Goal: Find specific page/section: Find specific page/section

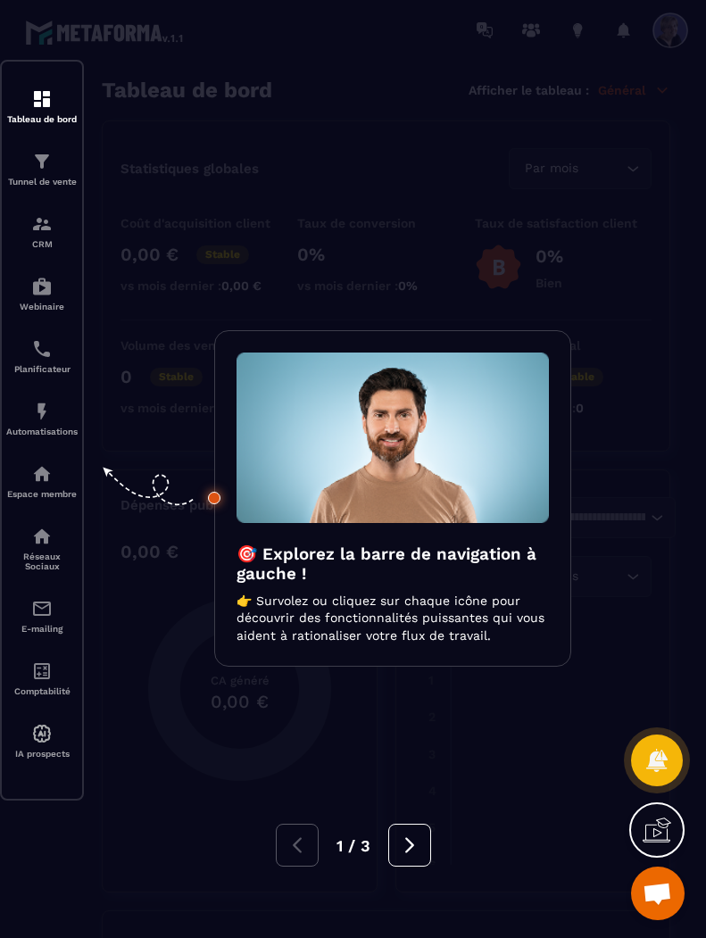
click at [36, 547] on div at bounding box center [353, 469] width 706 height 938
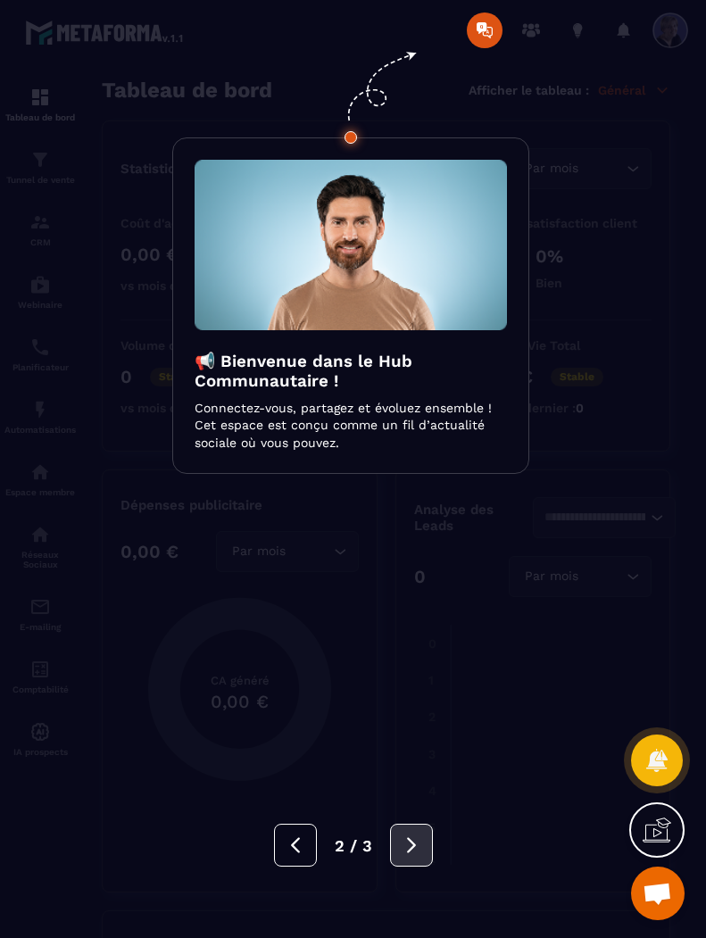
click at [411, 832] on button at bounding box center [411, 845] width 43 height 43
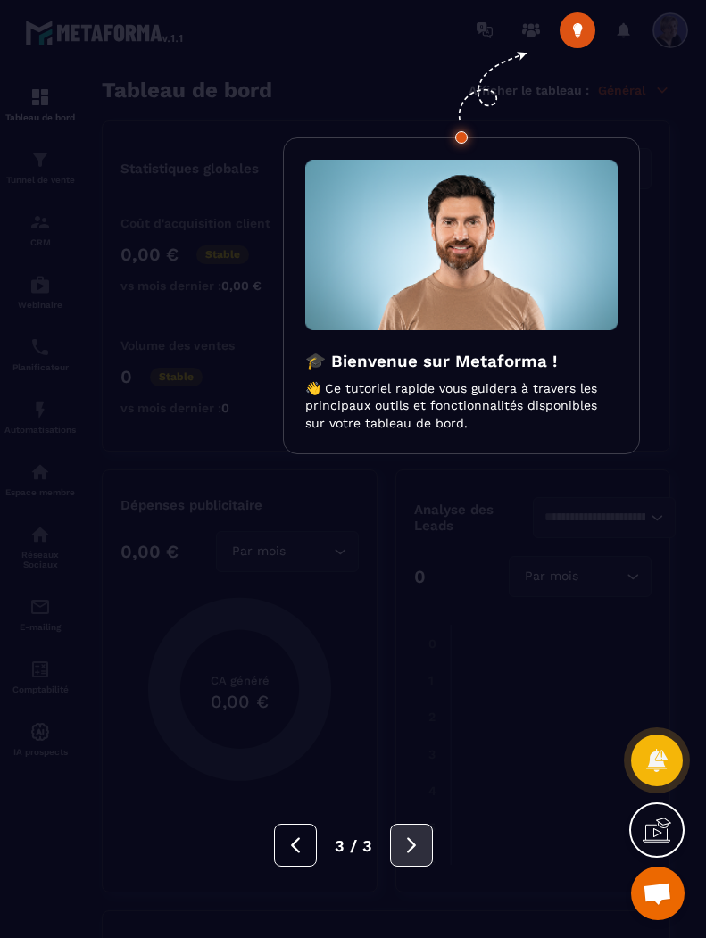
click at [411, 832] on button at bounding box center [411, 845] width 43 height 43
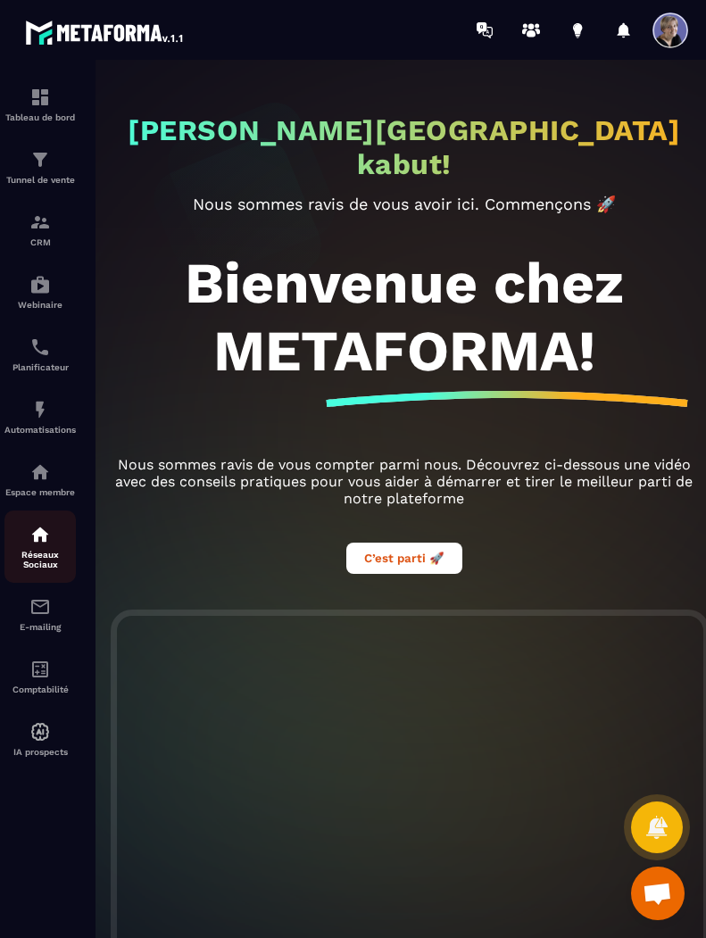
click at [30, 550] on p "Réseaux Sociaux" at bounding box center [39, 560] width 71 height 20
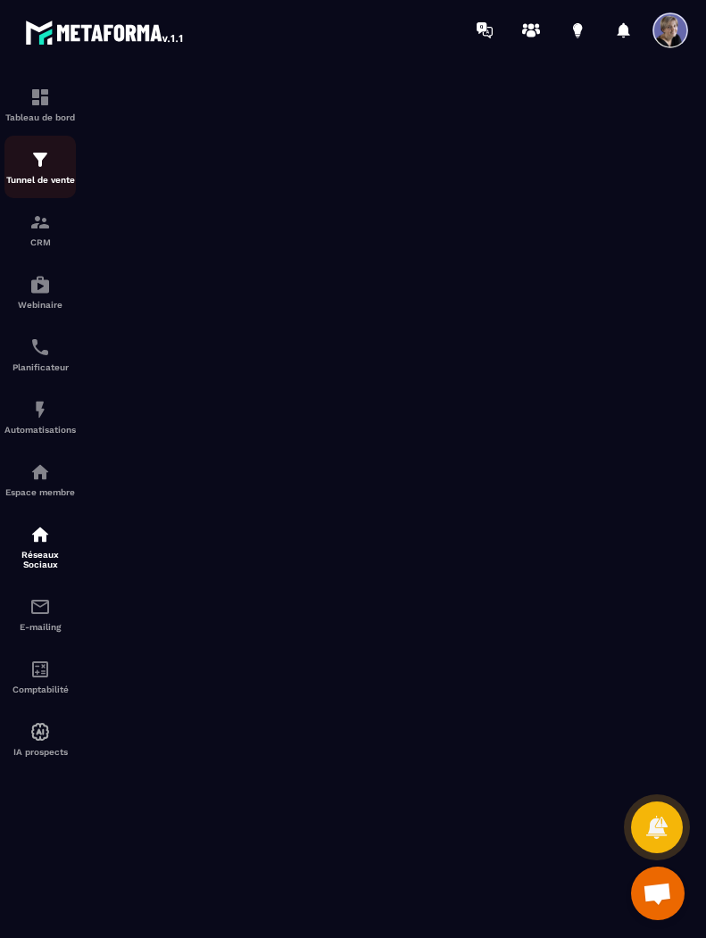
click at [45, 161] on img at bounding box center [39, 159] width 21 height 21
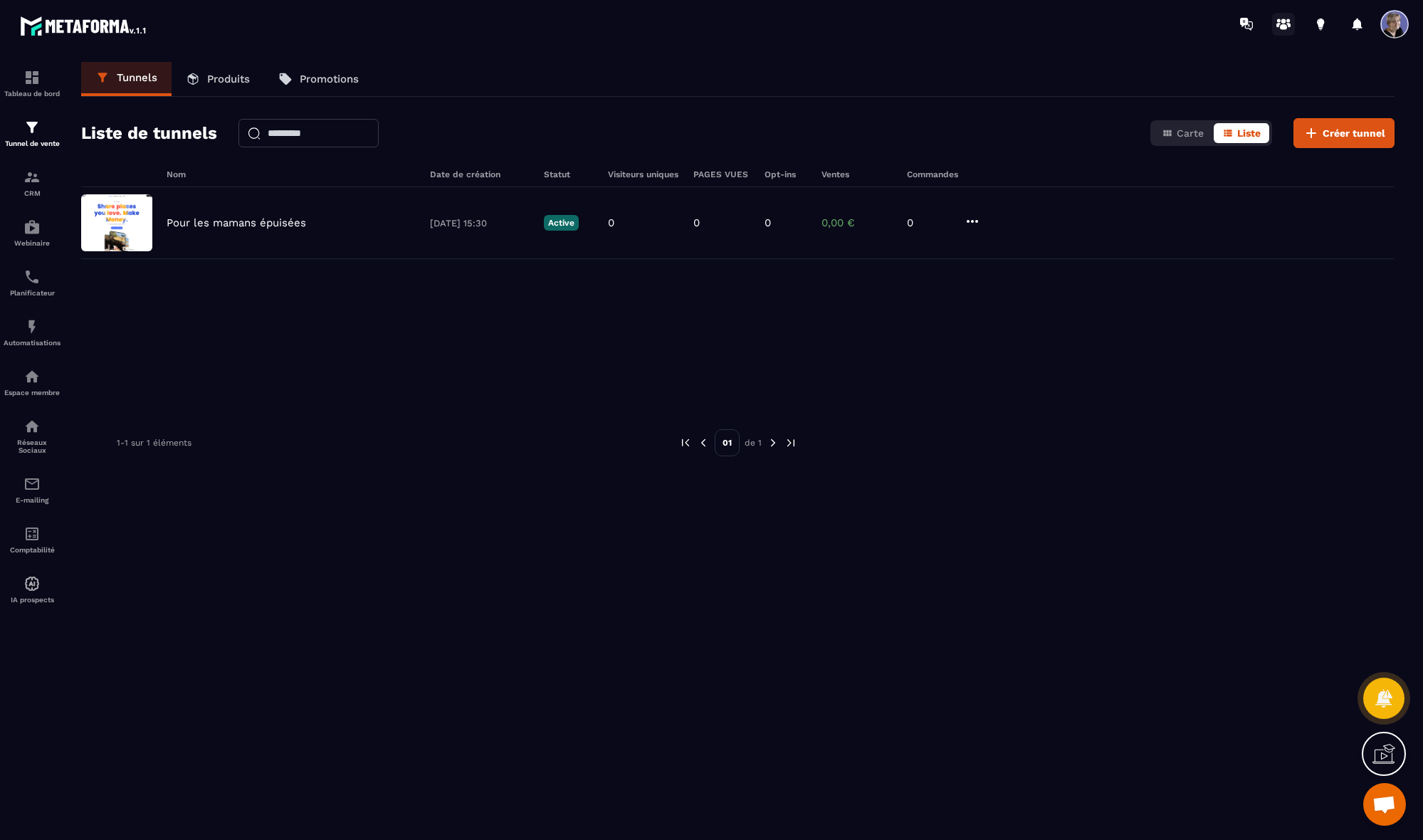
click at [562, 22] on circle at bounding box center [1288, 20] width 3 height 3
